Goal: Information Seeking & Learning: Learn about a topic

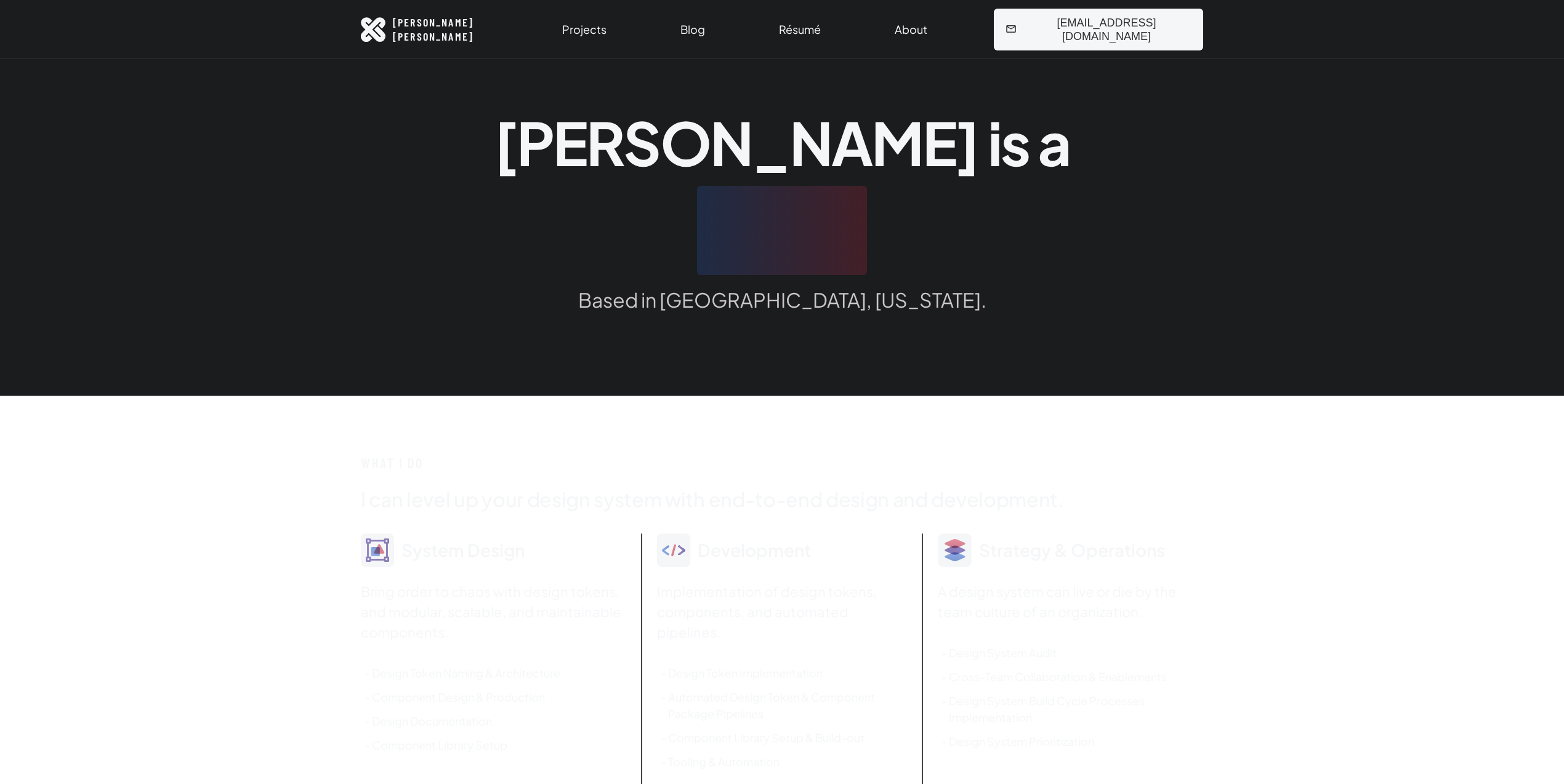
scroll to position [22, 0]
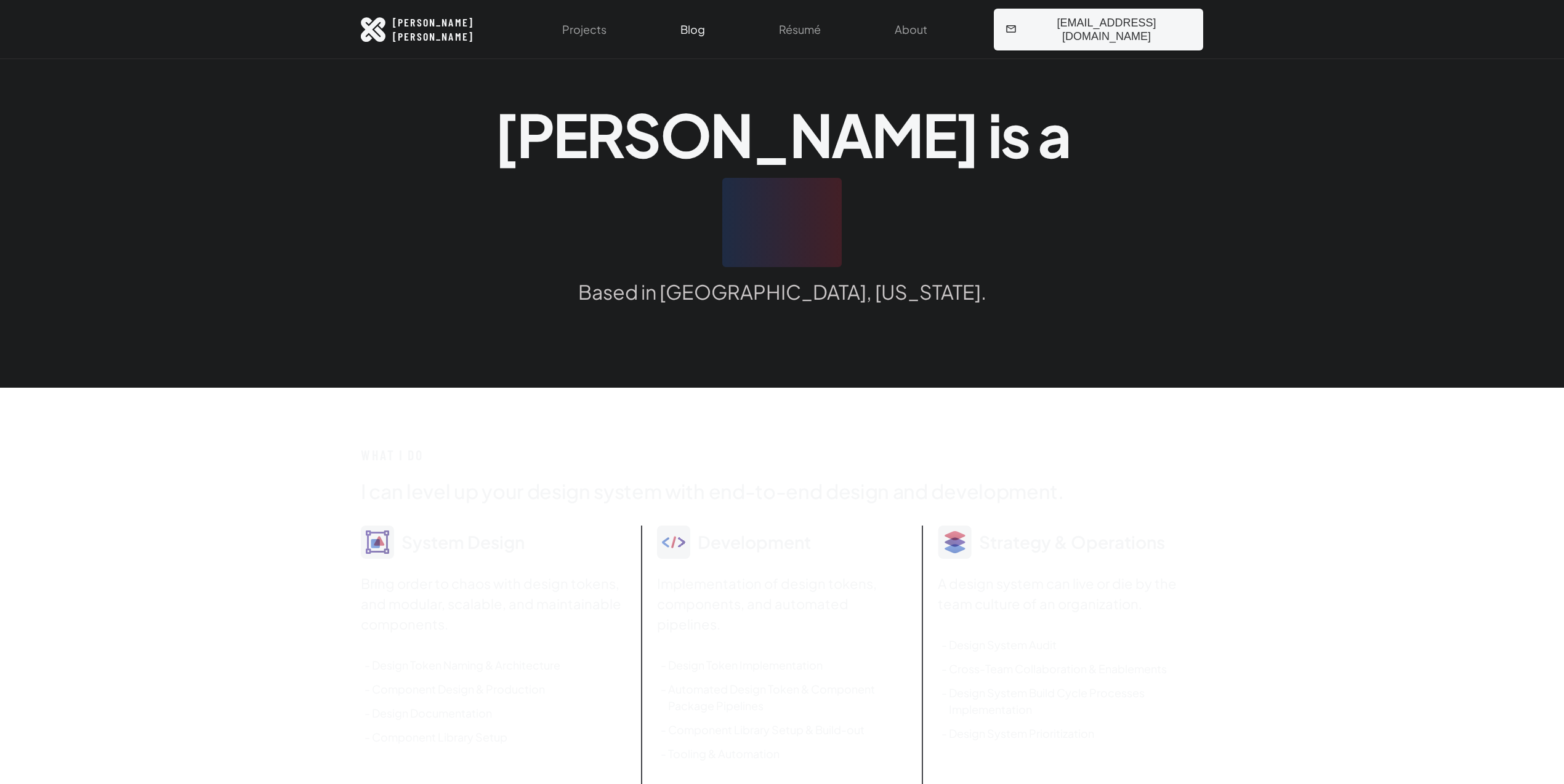
click at [713, 27] on link "Blog" at bounding box center [692, 29] width 39 height 59
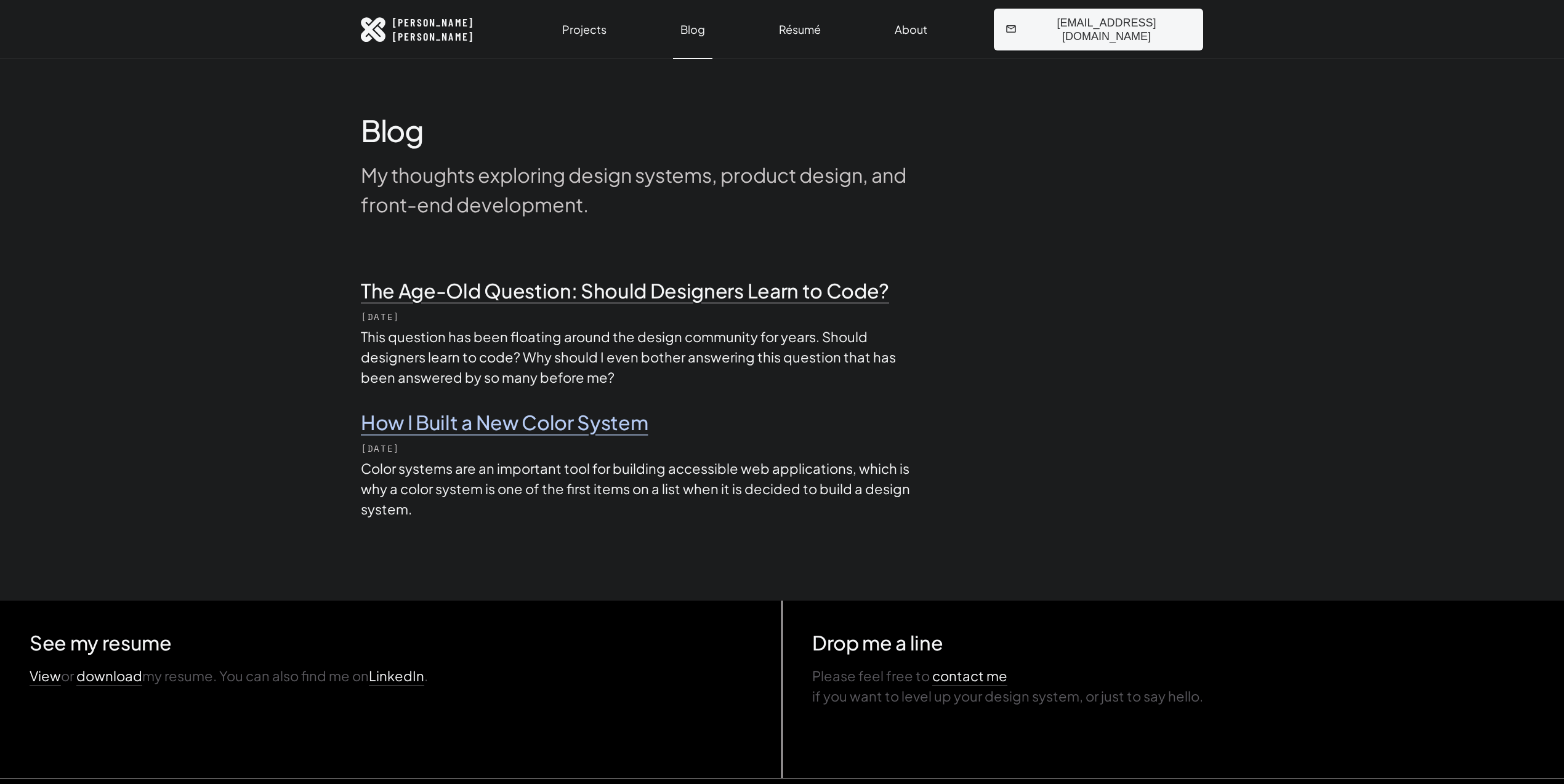
click at [597, 418] on h2 "How I Built a New Color System" at bounding box center [636, 421] width 552 height 25
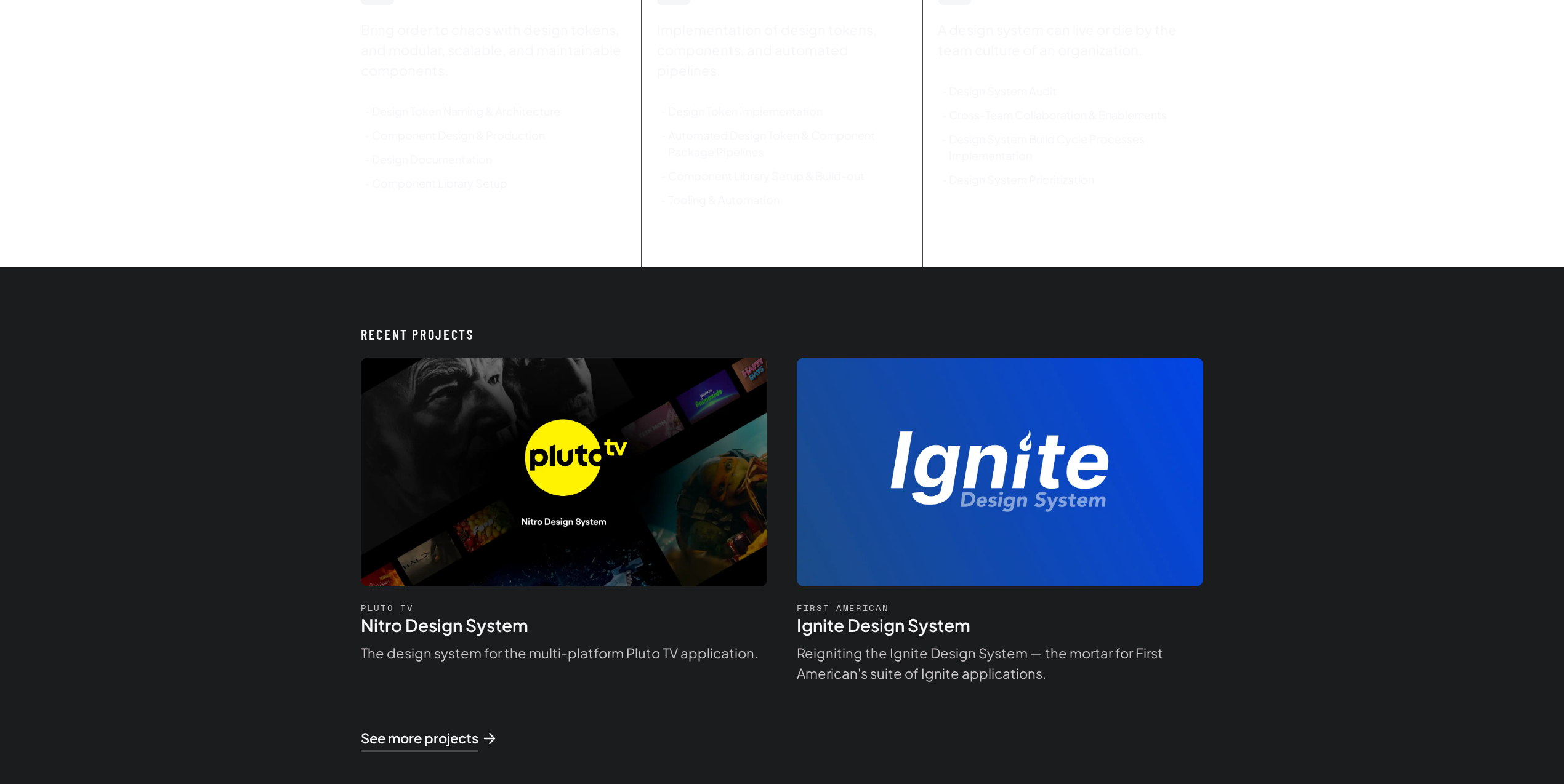
scroll to position [848, 0]
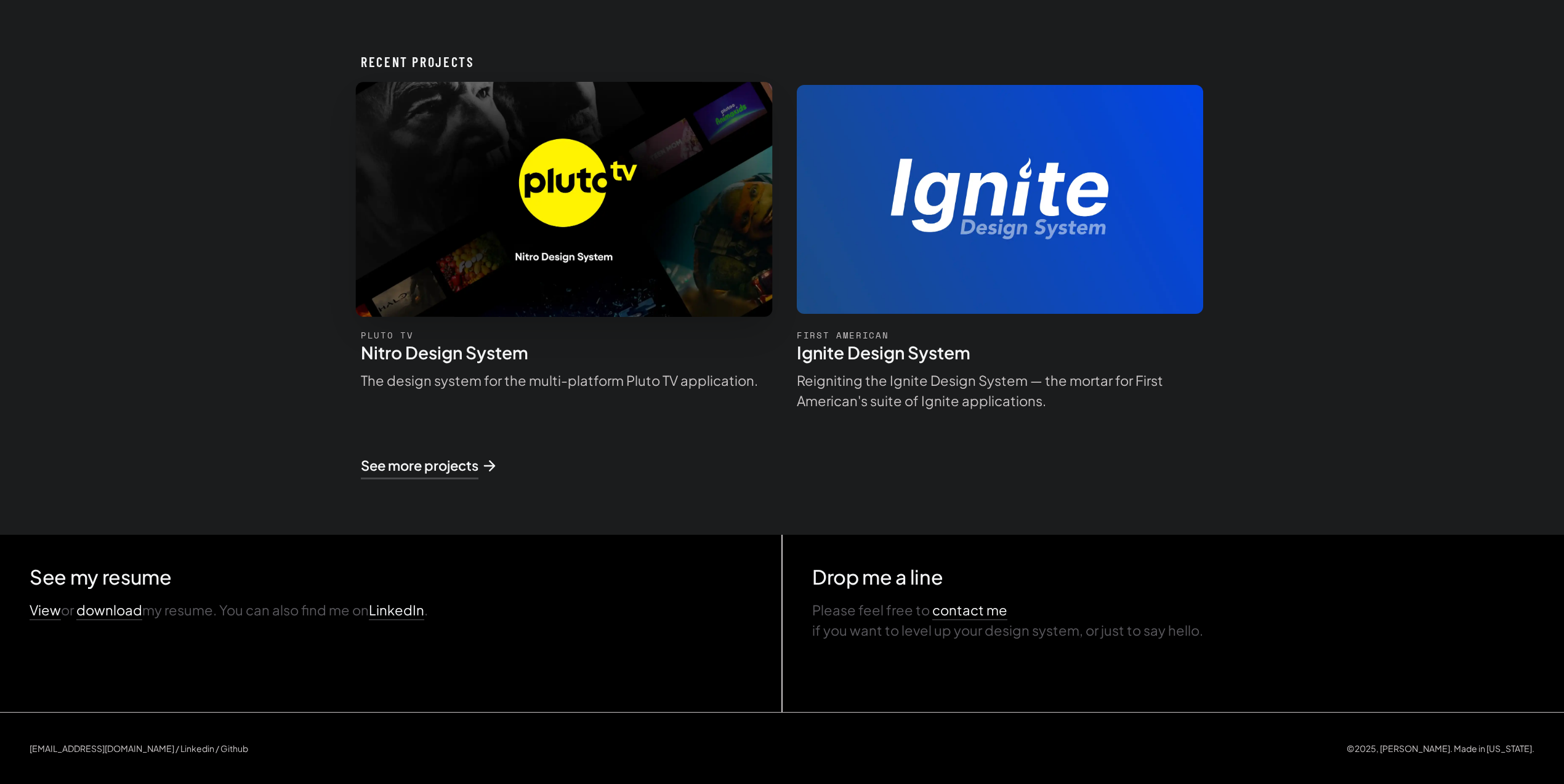
click at [495, 353] on h4 "Nitro Design System" at bounding box center [564, 352] width 406 height 21
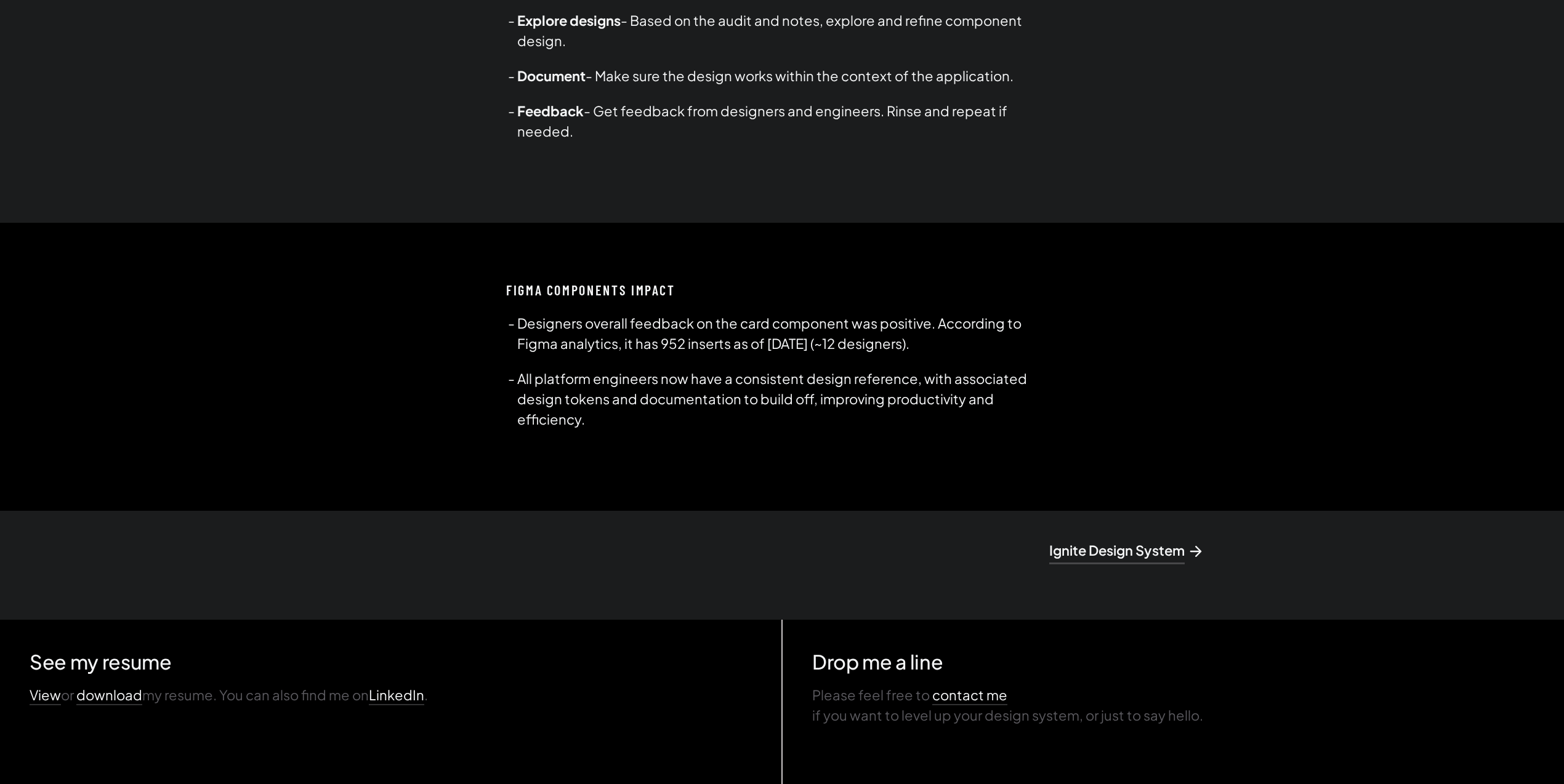
scroll to position [5657, 0]
